Goal: Information Seeking & Learning: Check status

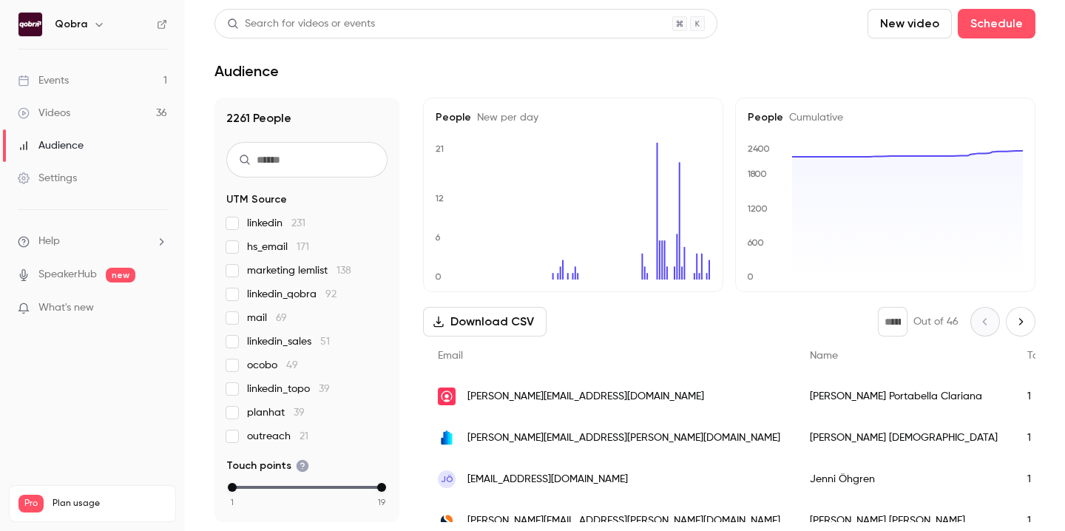
click at [75, 82] on link "Events 1" at bounding box center [92, 80] width 185 height 33
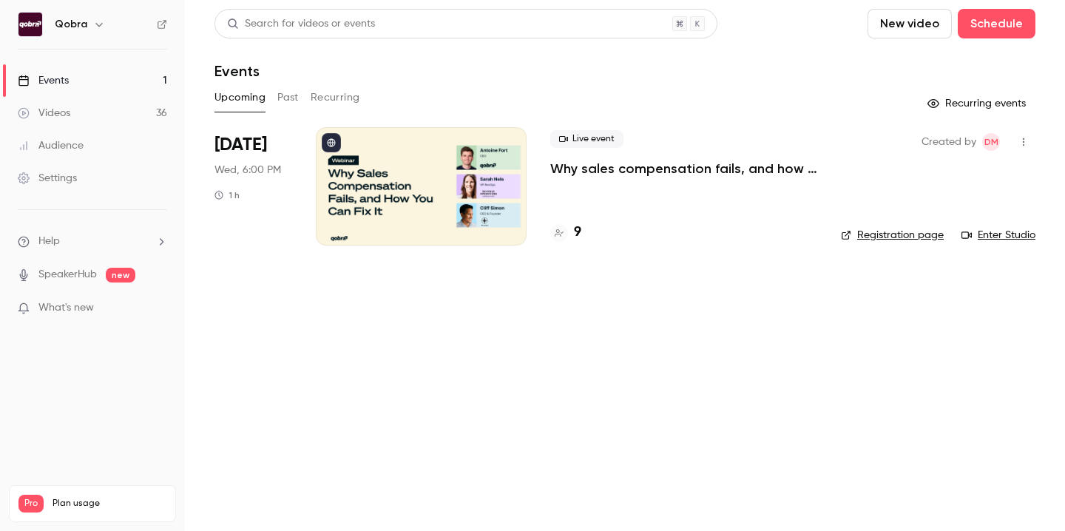
click at [410, 192] on div at bounding box center [421, 186] width 211 height 118
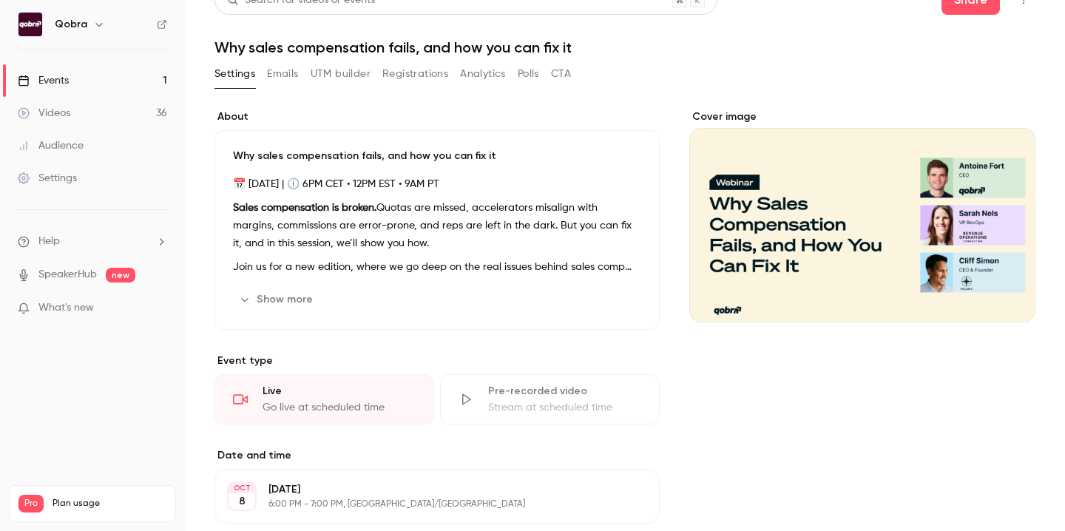
scroll to position [27, 0]
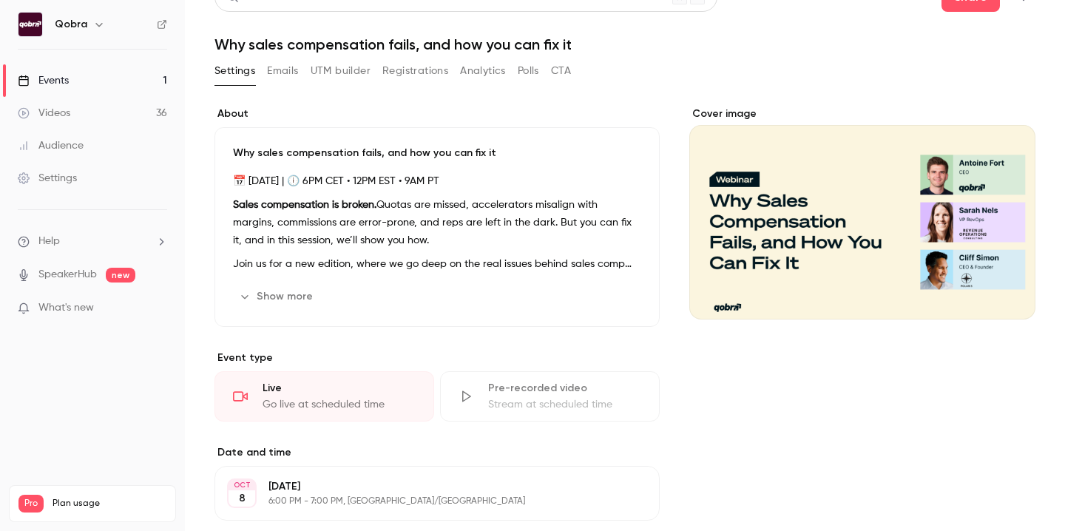
click at [404, 59] on button "Registrations" at bounding box center [415, 71] width 66 height 24
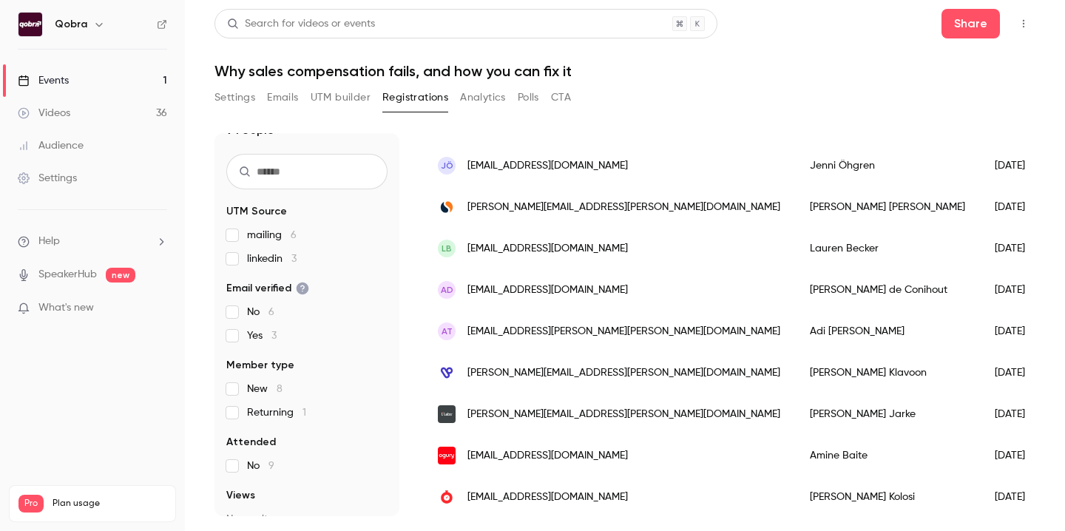
scroll to position [131, 0]
